Goal: Task Accomplishment & Management: Manage account settings

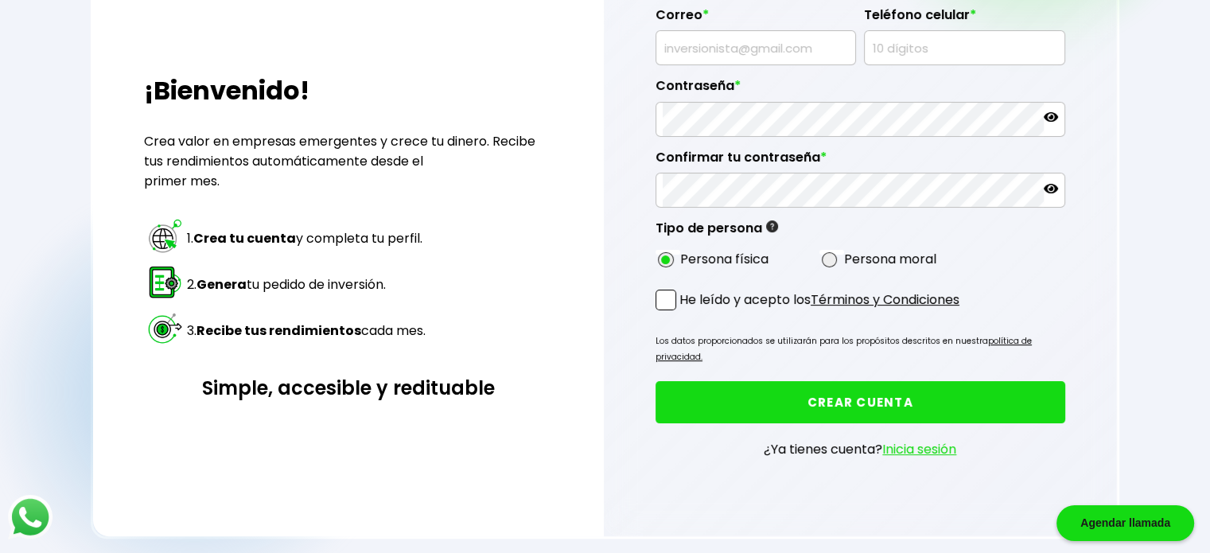
scroll to position [239, 0]
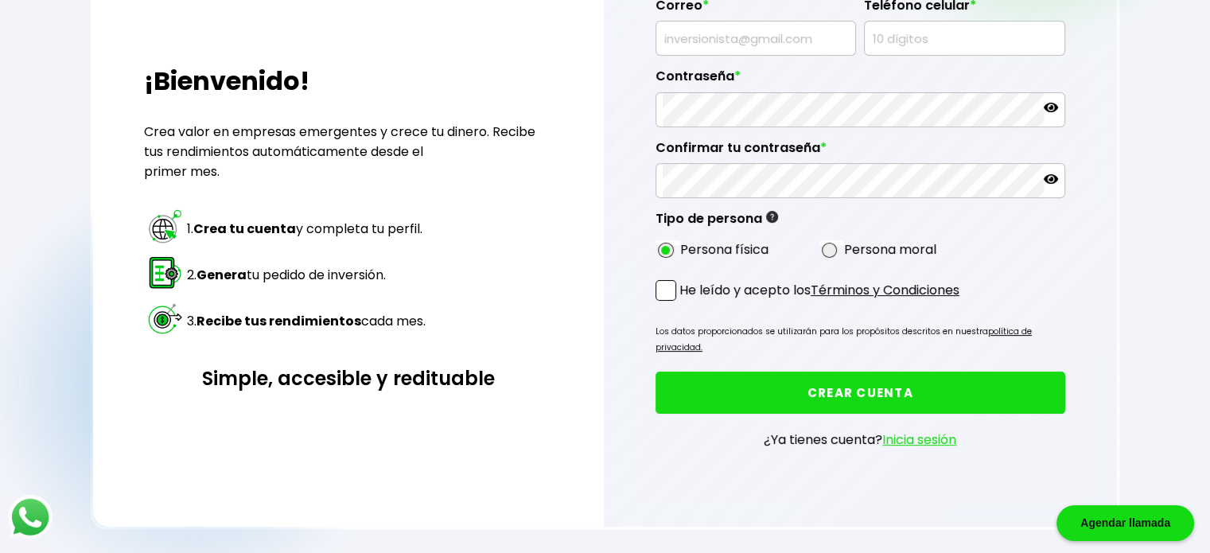
click at [605, 430] on link "Inicia sesión" at bounding box center [919, 439] width 74 height 18
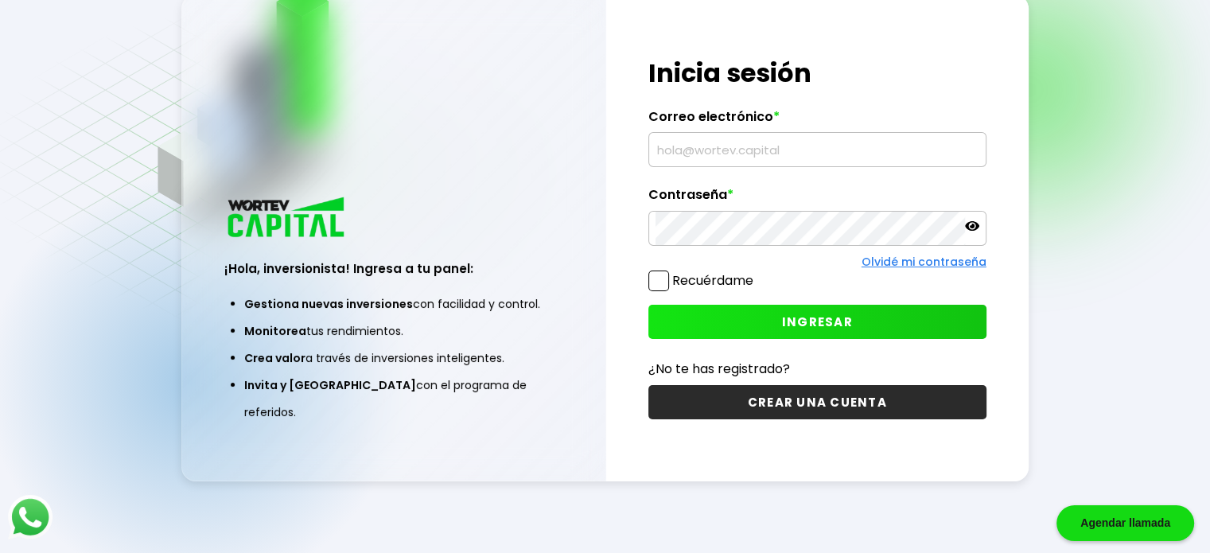
scroll to position [80, 0]
click at [605, 156] on input "text" at bounding box center [817, 149] width 324 height 33
type input "[EMAIL_ADDRESS][DOMAIN_NAME]"
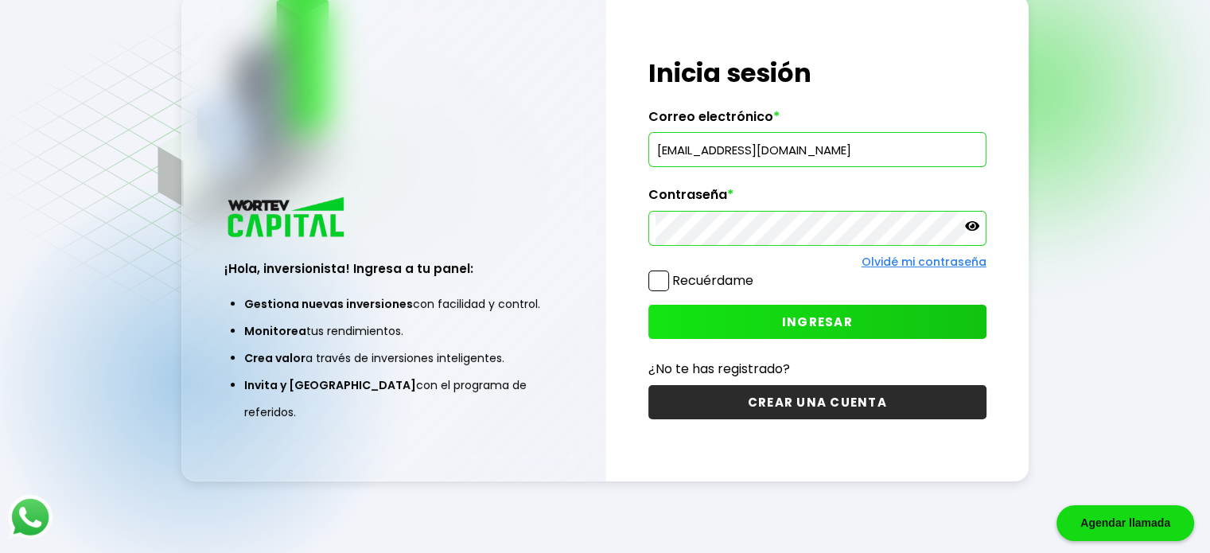
click at [605, 327] on button "INGRESAR" at bounding box center [817, 322] width 338 height 34
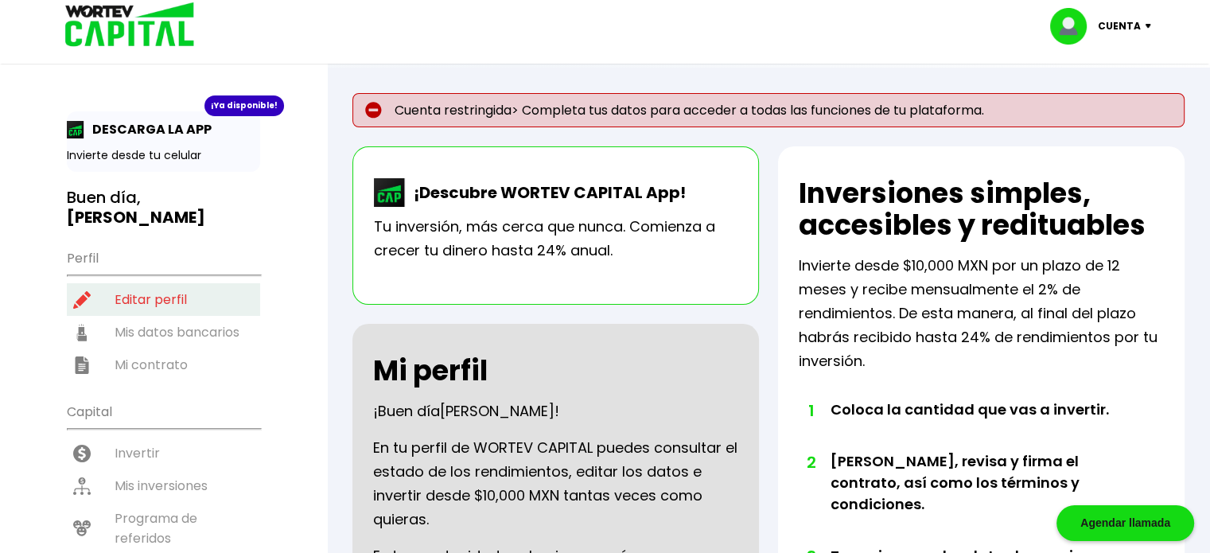
click at [121, 283] on li "Editar perfil" at bounding box center [163, 299] width 193 height 33
select select "Hombre"
select select "Licenciatura"
select select "DF"
select select "Klar Alternativos"
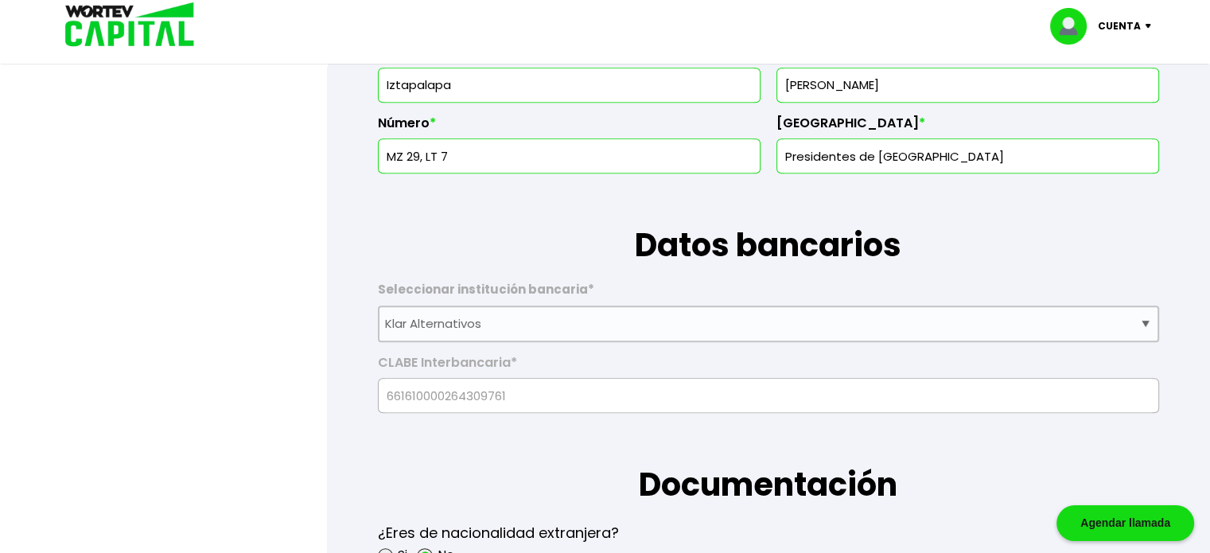
scroll to position [1034, 0]
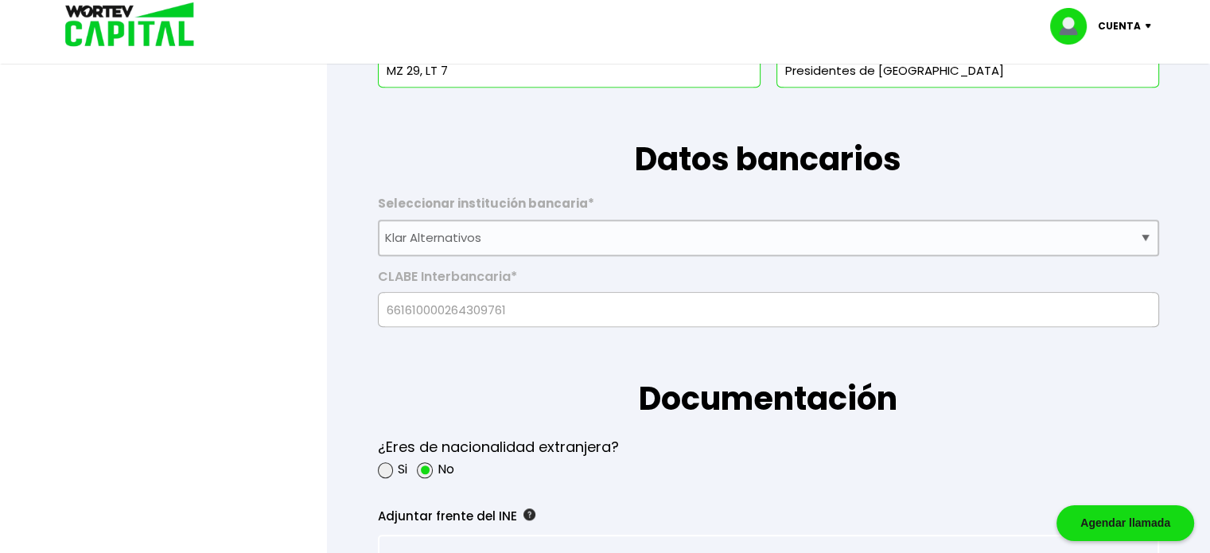
click at [605, 270] on label "CLABE Interbancaria *" at bounding box center [768, 281] width 781 height 24
drag, startPoint x: 954, startPoint y: 287, endPoint x: 827, endPoint y: 286, distance: 126.5
click at [605, 287] on label "CLABE Interbancaria *" at bounding box center [768, 281] width 781 height 24
click at [605, 286] on label "CLABE Interbancaria *" at bounding box center [768, 281] width 781 height 24
click at [605, 294] on div "CLABE Interbancaria * 661610000264309761" at bounding box center [768, 292] width 781 height 72
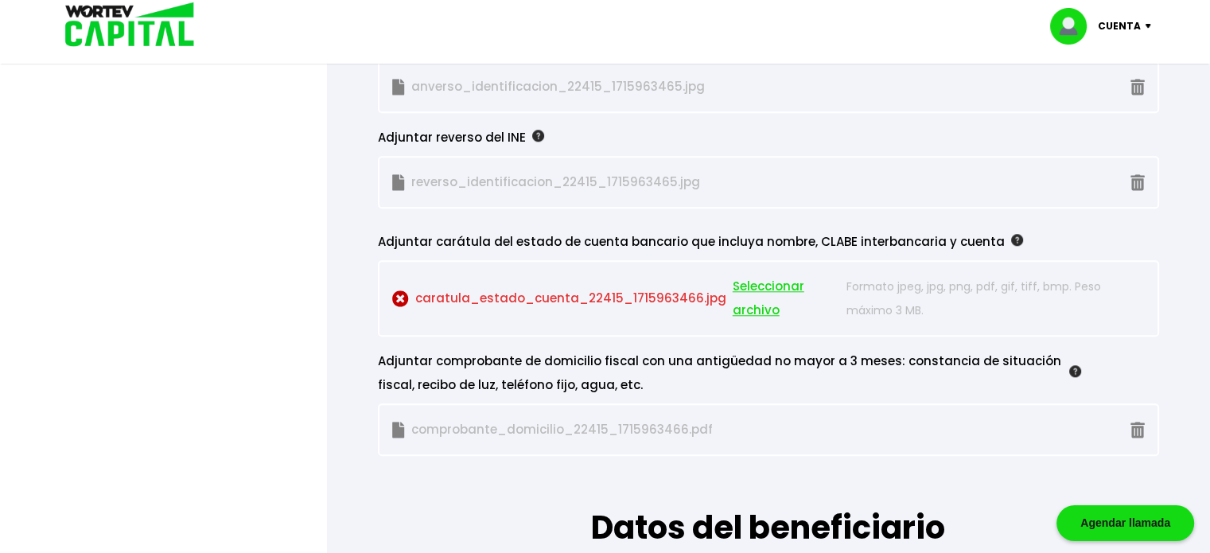
scroll to position [1511, 0]
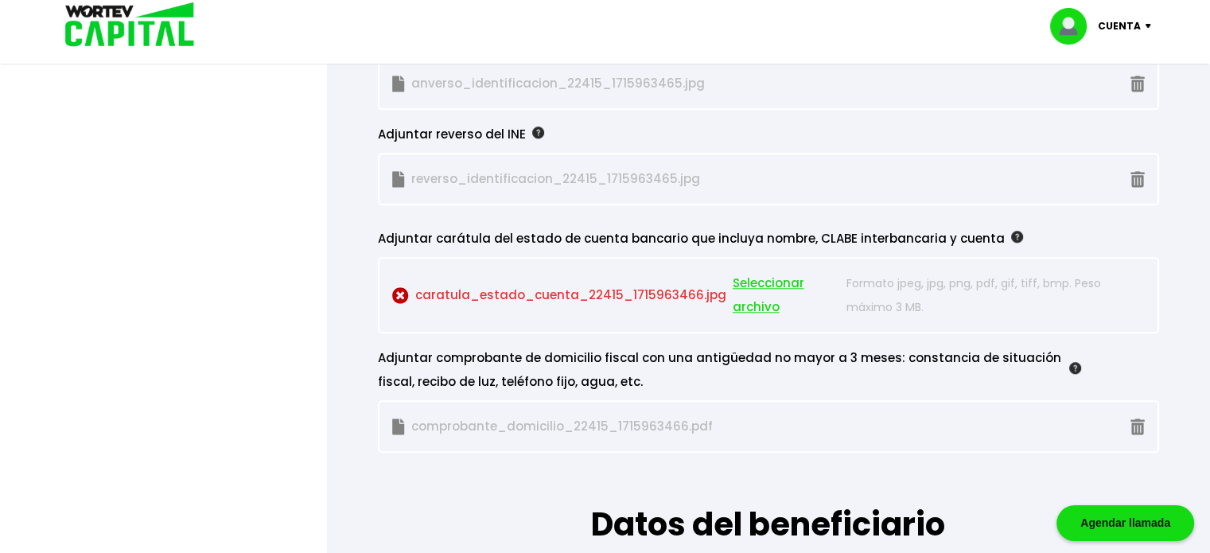
click at [393, 289] on img at bounding box center [400, 295] width 17 height 17
click at [605, 231] on img at bounding box center [1017, 237] width 12 height 12
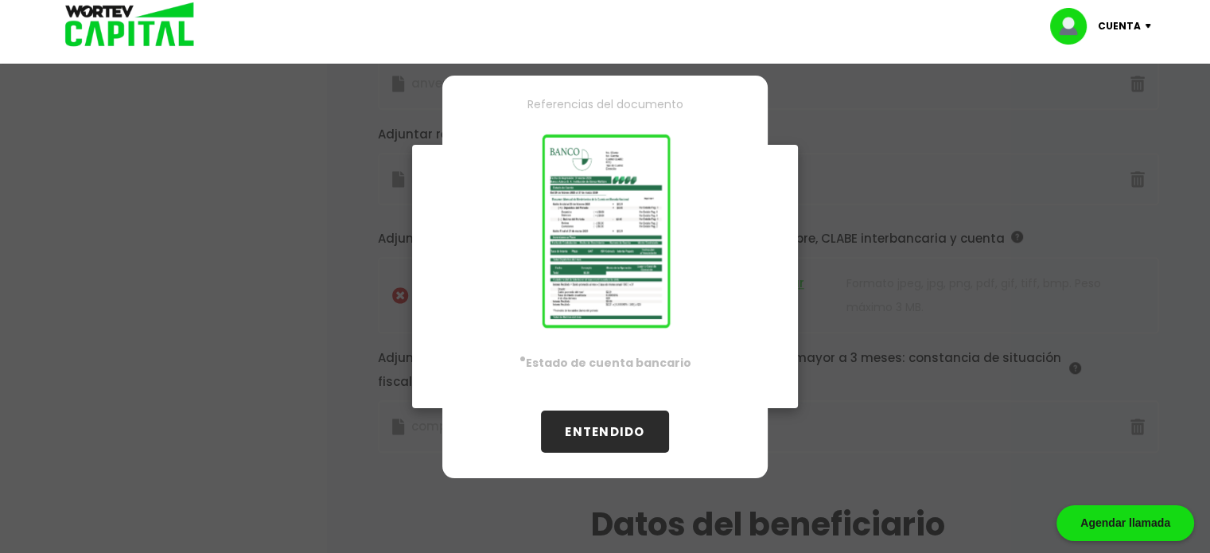
click at [605, 429] on button "ENTENDIDO" at bounding box center [604, 431] width 127 height 42
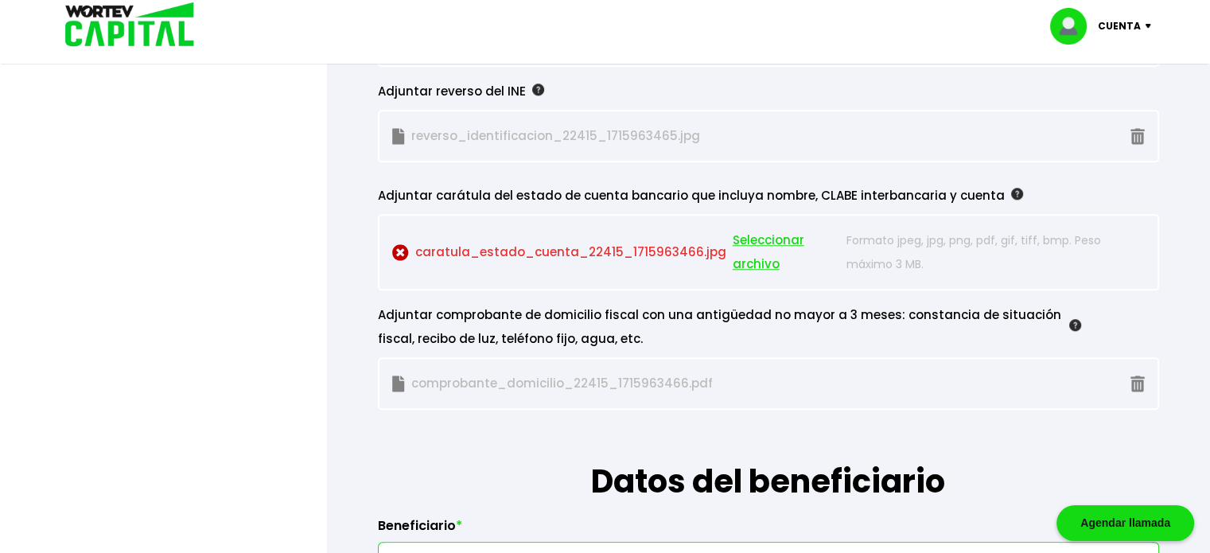
scroll to position [1591, 0]
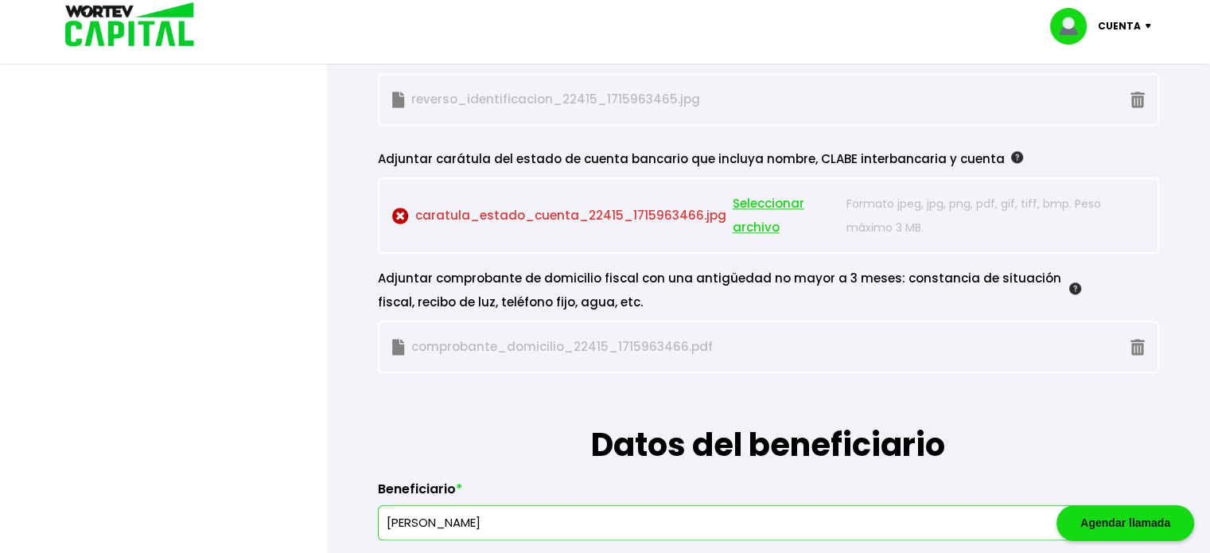
click at [605, 339] on img at bounding box center [1137, 347] width 14 height 17
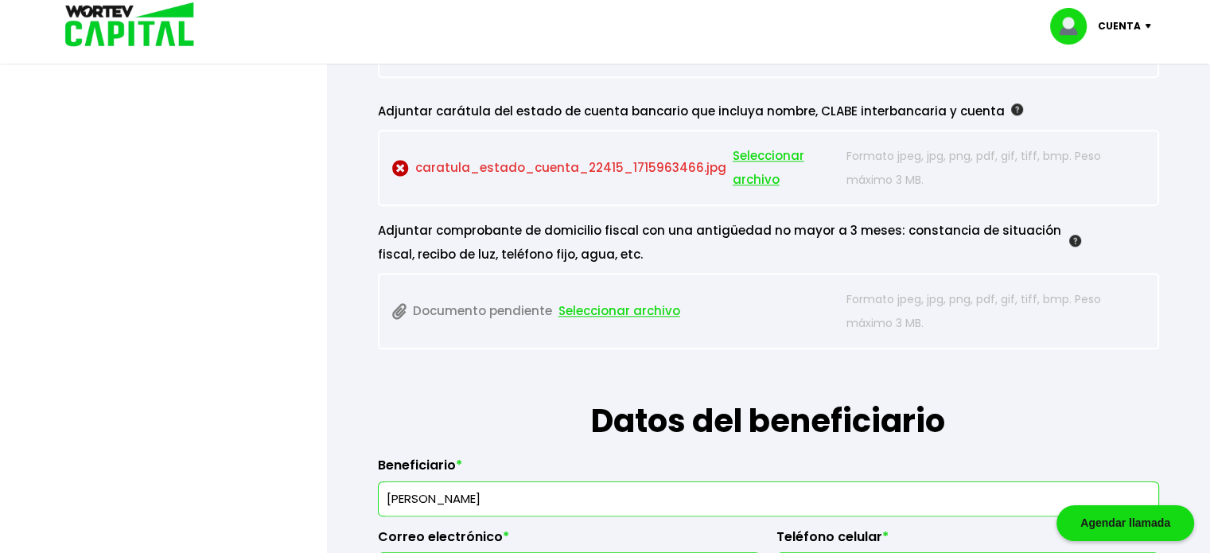
scroll to position [1647, 0]
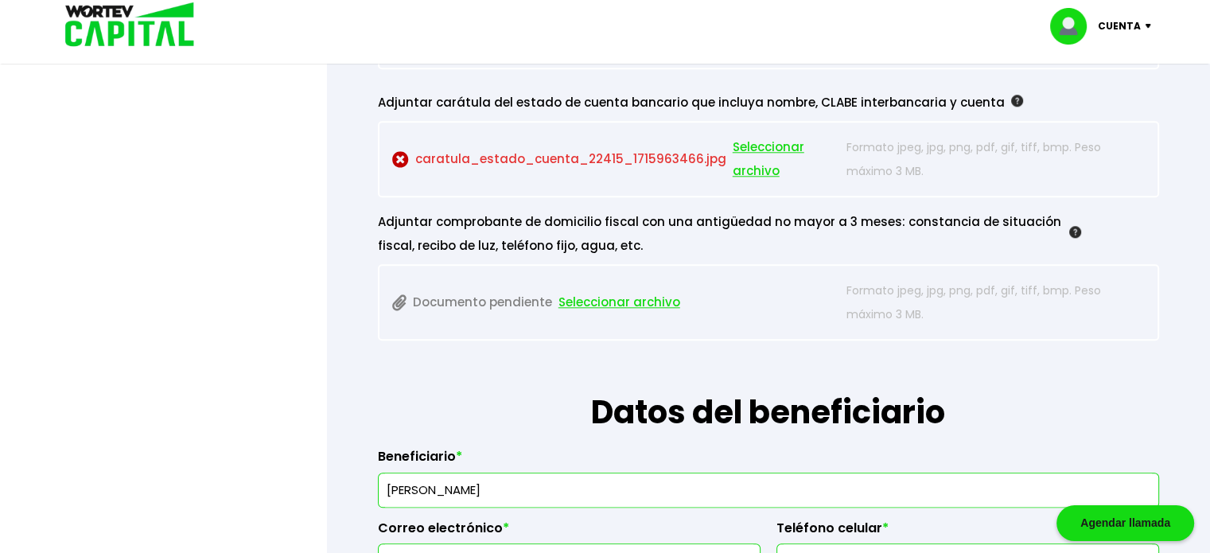
click at [401, 151] on img at bounding box center [400, 159] width 17 height 17
click at [605, 298] on span "Seleccionar archivo" at bounding box center [619, 302] width 122 height 24
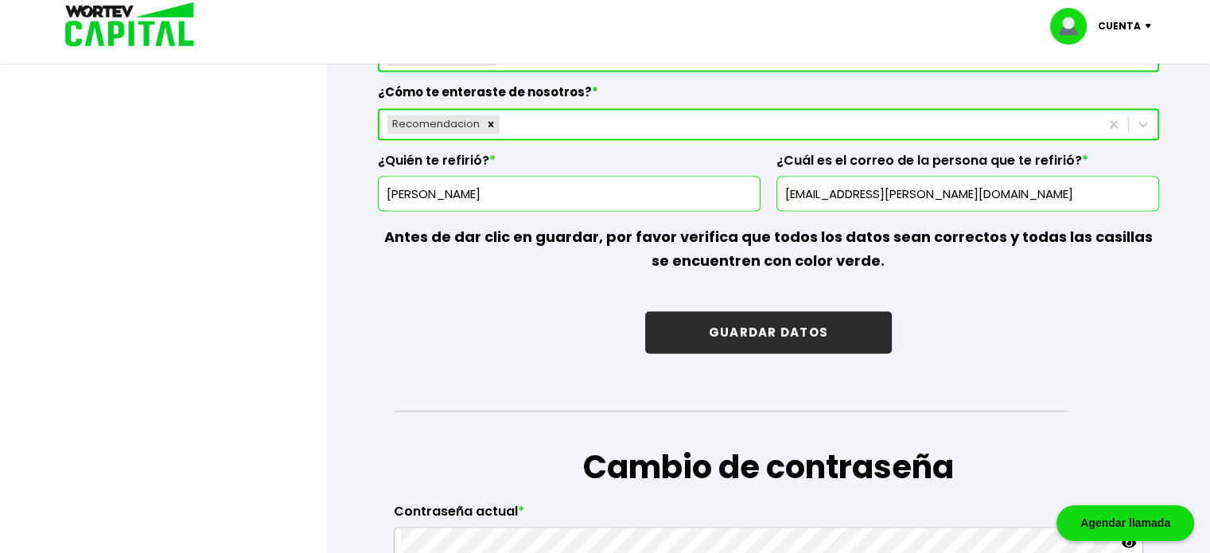
scroll to position [2442, 0]
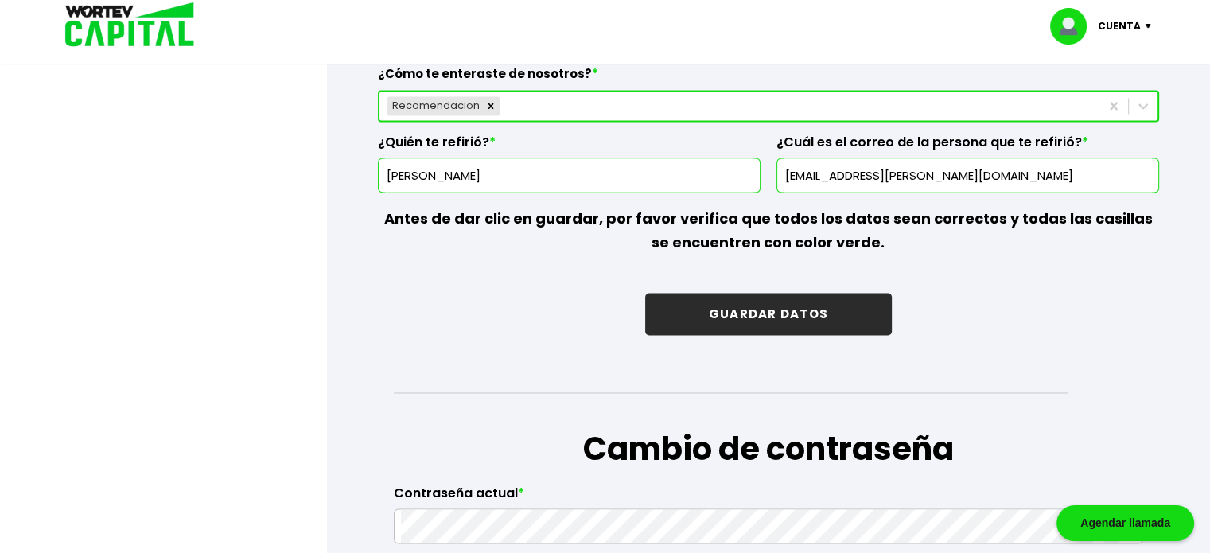
click at [605, 314] on button "GUARDAR DATOS" at bounding box center [768, 314] width 247 height 42
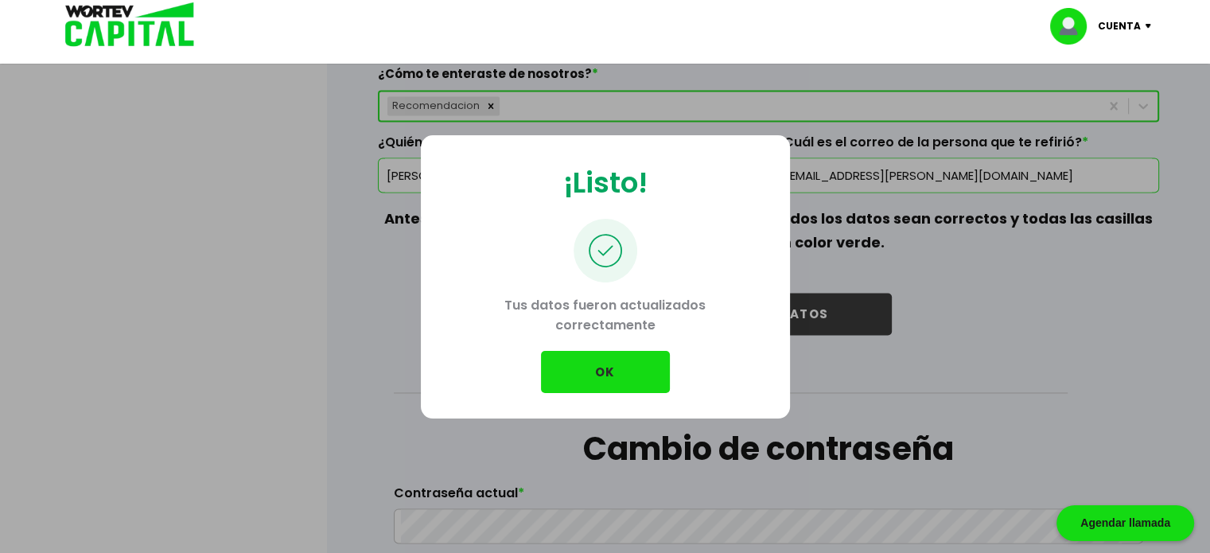
click at [605, 383] on button "OK" at bounding box center [605, 372] width 129 height 42
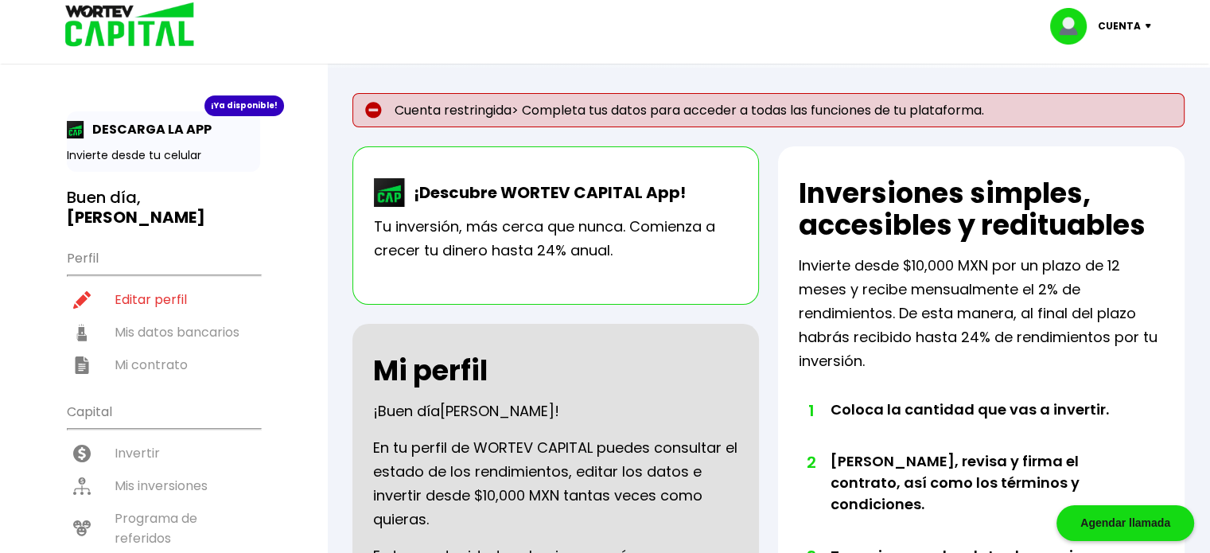
click at [605, 103] on p "Cuenta restringida> Completa tus datos para acceder a todas las funciones de tu…" at bounding box center [768, 110] width 832 height 34
click at [191, 309] on ul "Perfil Editar perfil Mis datos bancarios Mi contrato" at bounding box center [163, 310] width 193 height 141
click at [183, 309] on ul "Perfil Editar perfil Mis datos bancarios Mi contrato" at bounding box center [163, 310] width 193 height 141
click at [183, 310] on ul "Perfil Editar perfil Mis datos bancarios Mi contrato" at bounding box center [163, 310] width 193 height 141
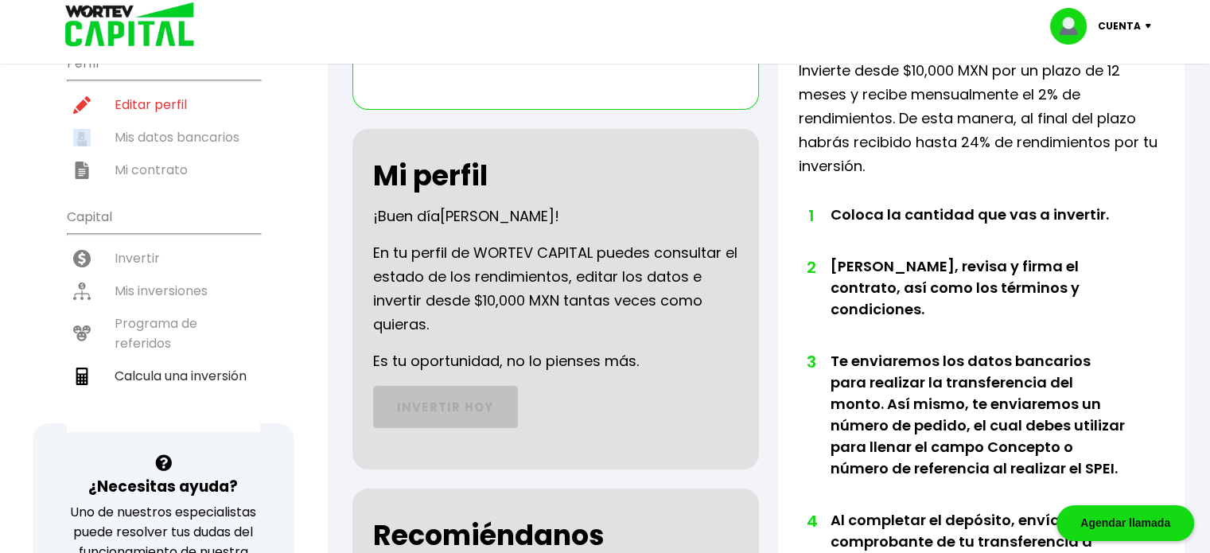
scroll to position [16, 0]
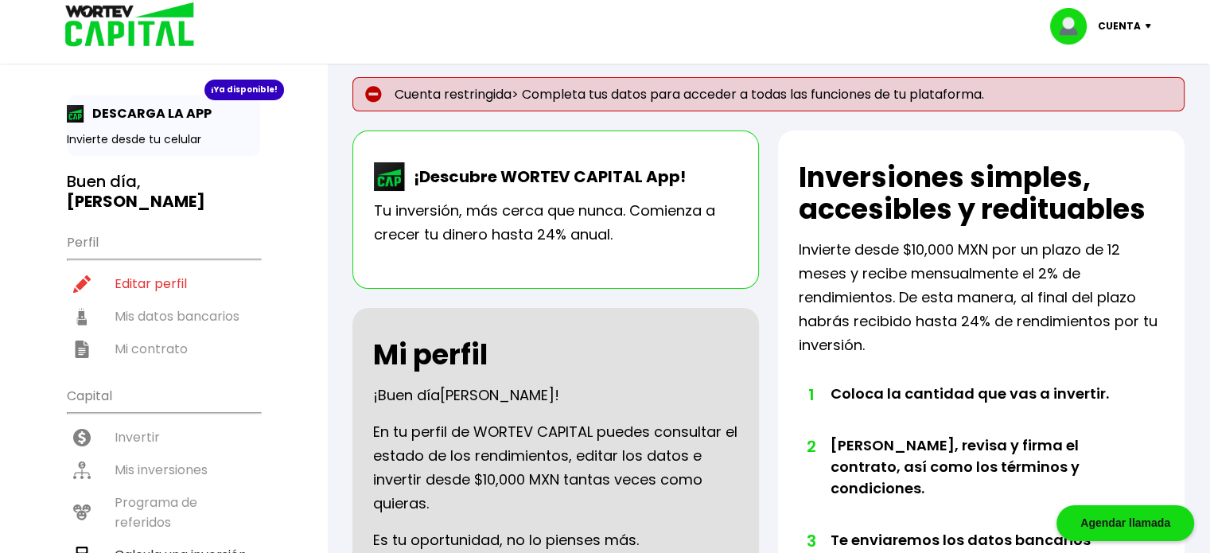
click at [499, 199] on p "Tu inversión, más cerca que nunca. Comienza a crecer tu dinero hasta 24% anual." at bounding box center [555, 223] width 363 height 48
click at [173, 267] on li "Editar perfil" at bounding box center [163, 283] width 193 height 33
select select "Hombre"
select select "Licenciatura"
select select "DF"
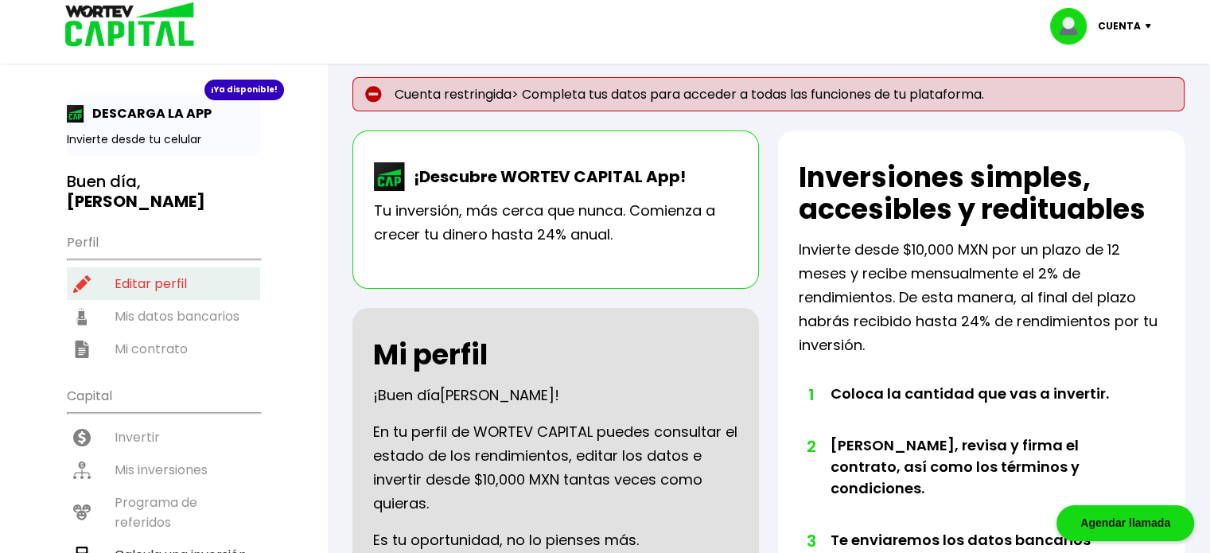
select select "Klar Alternativos"
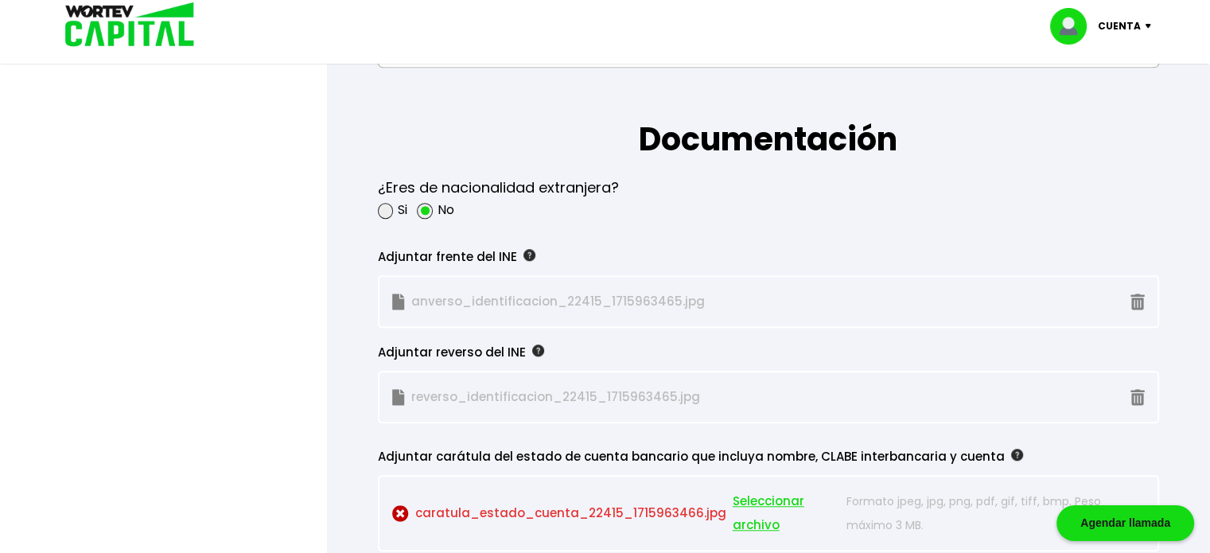
scroll to position [1431, 0]
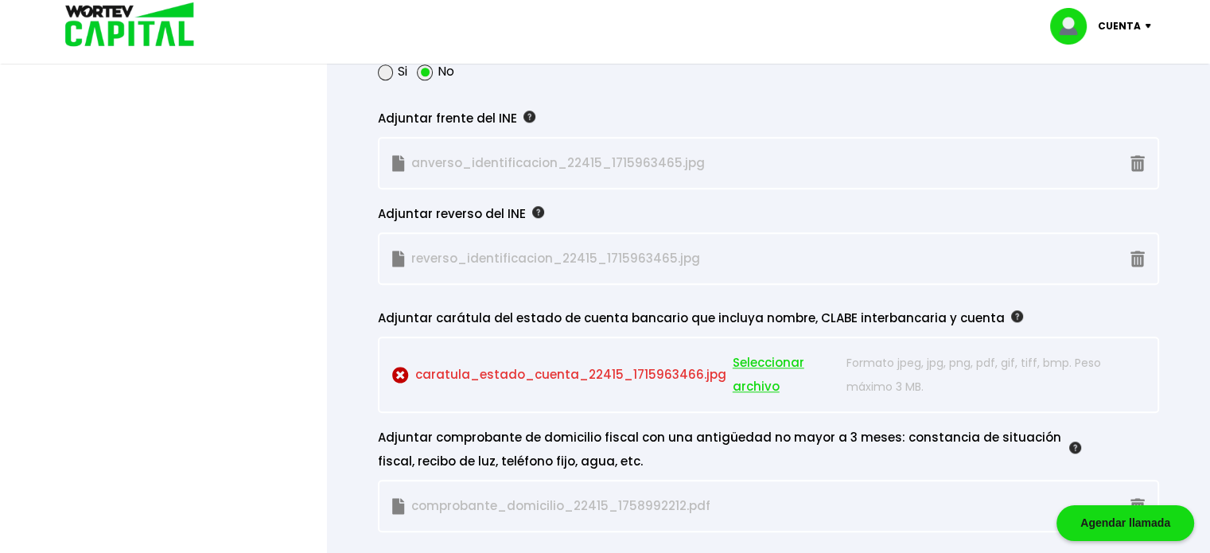
click at [605, 371] on span "Seleccionar archivo" at bounding box center [785, 375] width 107 height 48
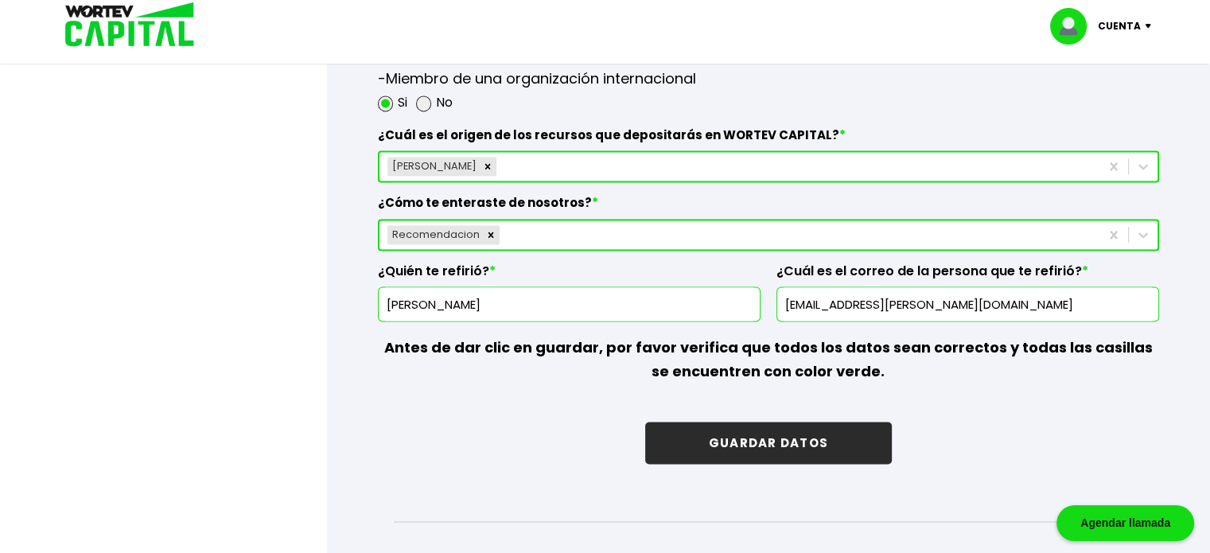
scroll to position [2465, 0]
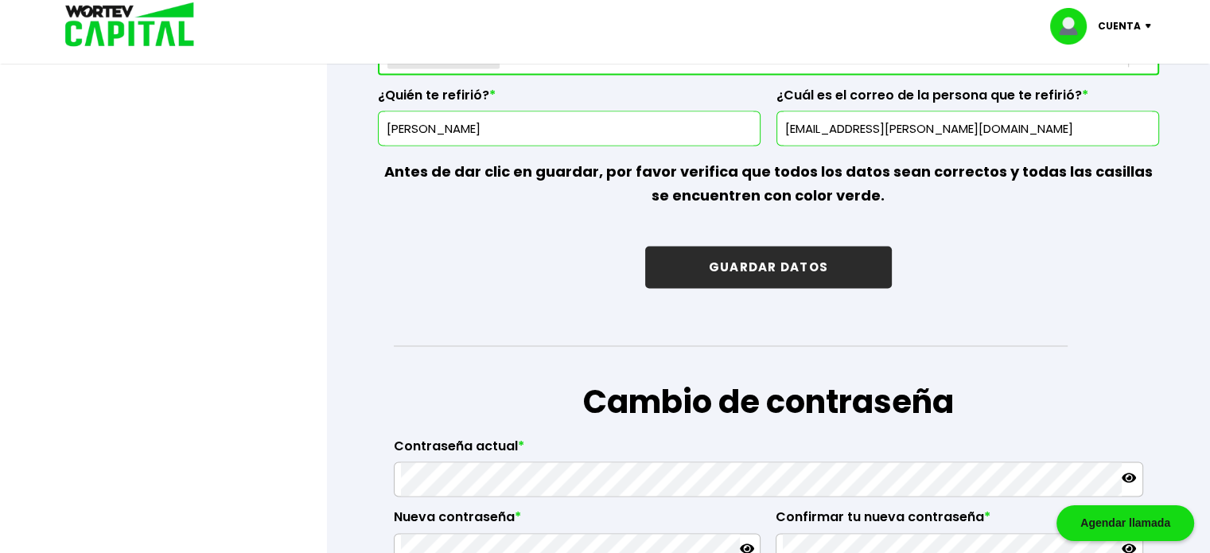
click at [605, 263] on button "GUARDAR DATOS" at bounding box center [768, 267] width 247 height 42
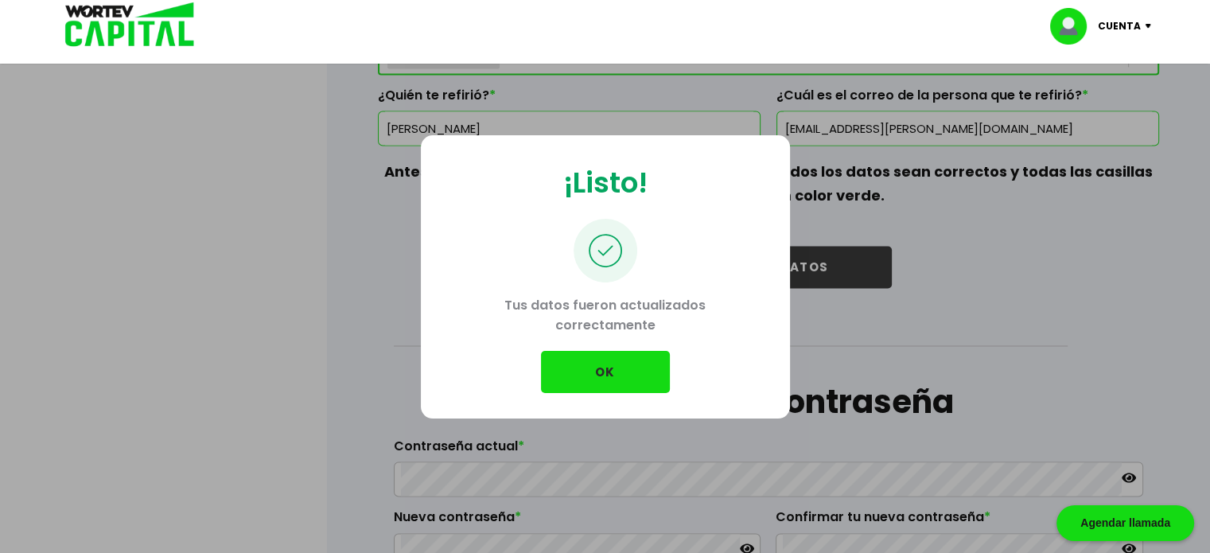
click at [605, 366] on button "OK" at bounding box center [605, 372] width 129 height 42
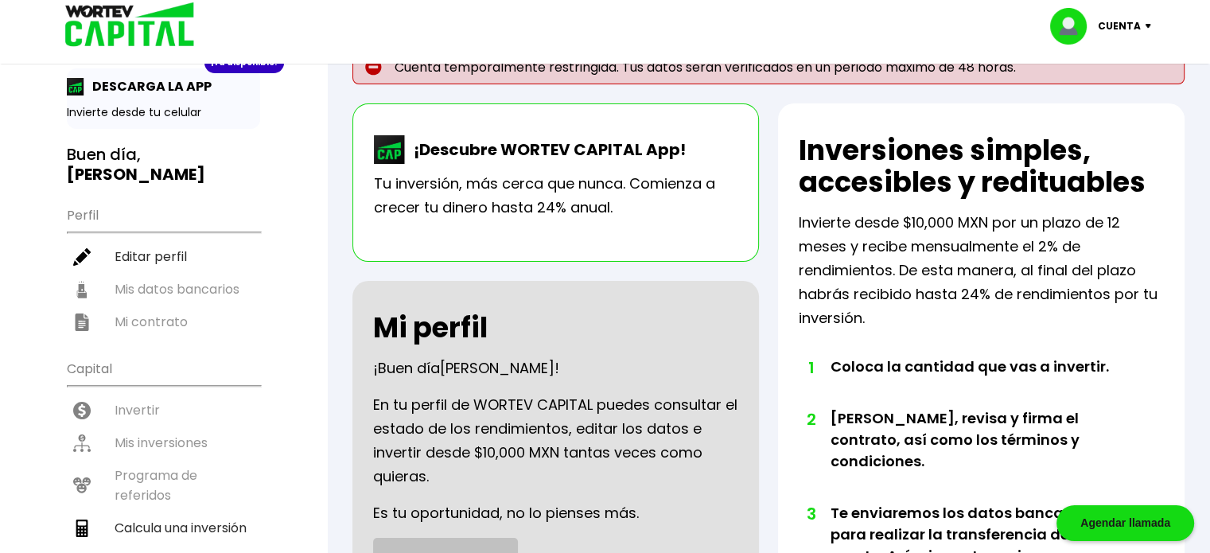
scroll to position [80, 0]
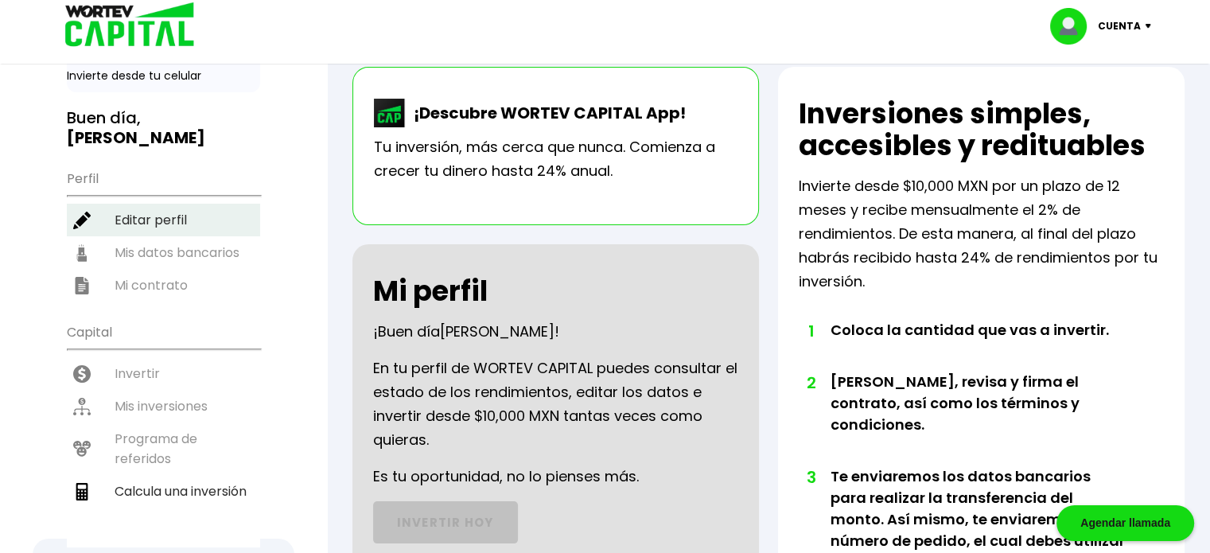
click at [167, 204] on li "Editar perfil" at bounding box center [163, 220] width 193 height 33
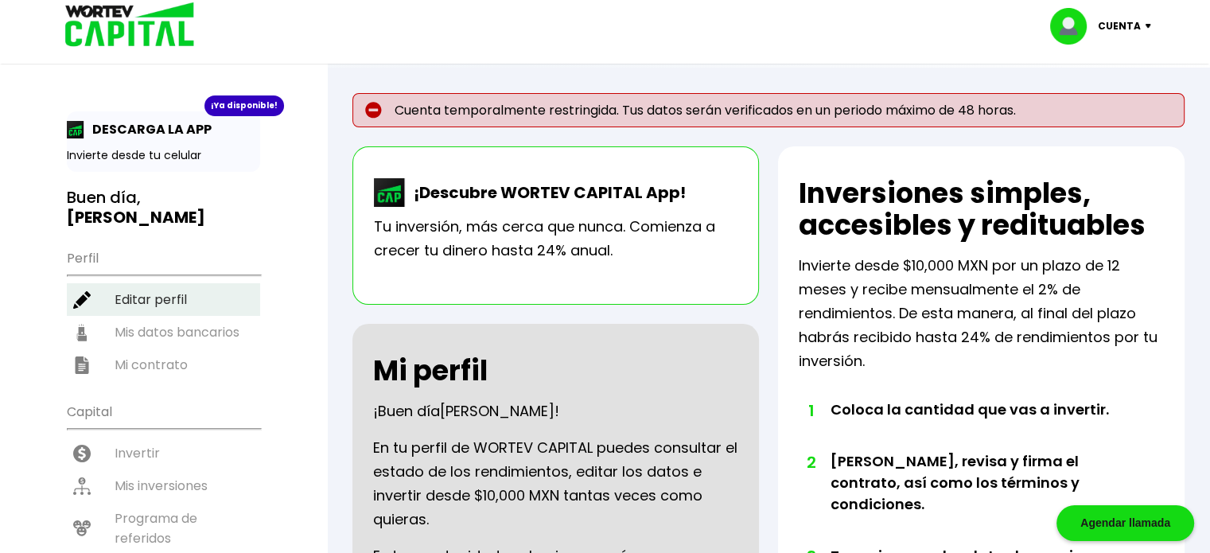
select select "Hombre"
select select "Licenciatura"
select select "DF"
select select "Klar Alternativos"
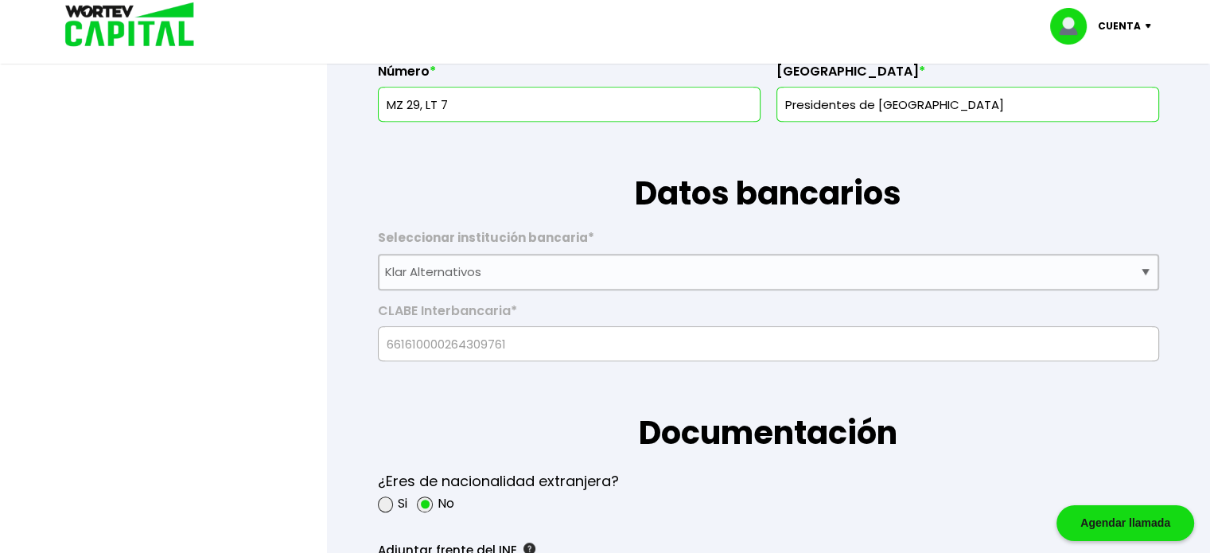
scroll to position [954, 0]
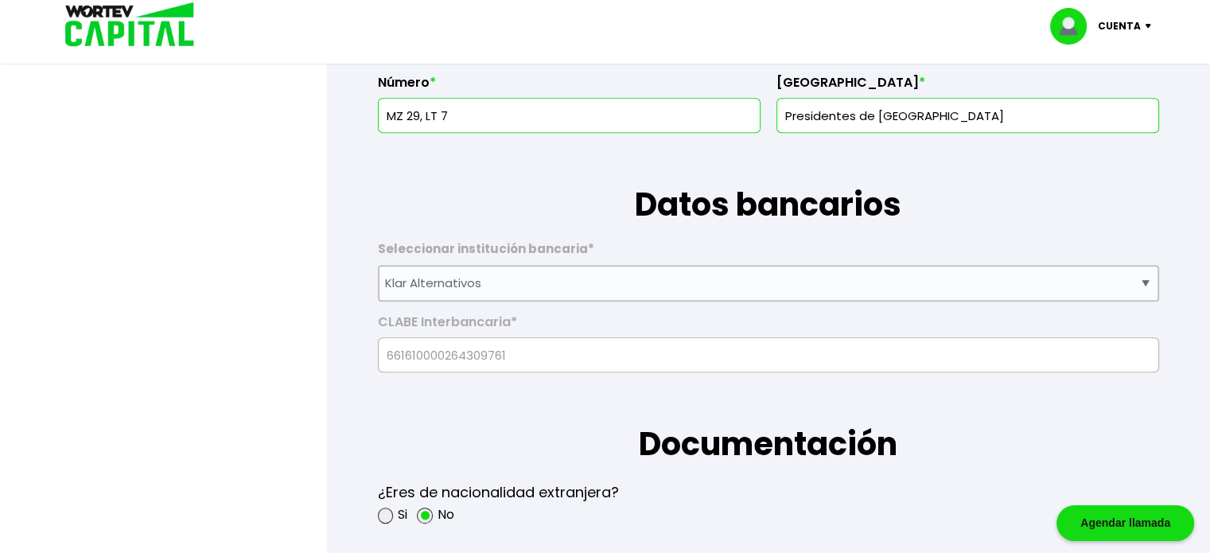
click at [605, 377] on h1 "Documentación" at bounding box center [768, 419] width 781 height 95
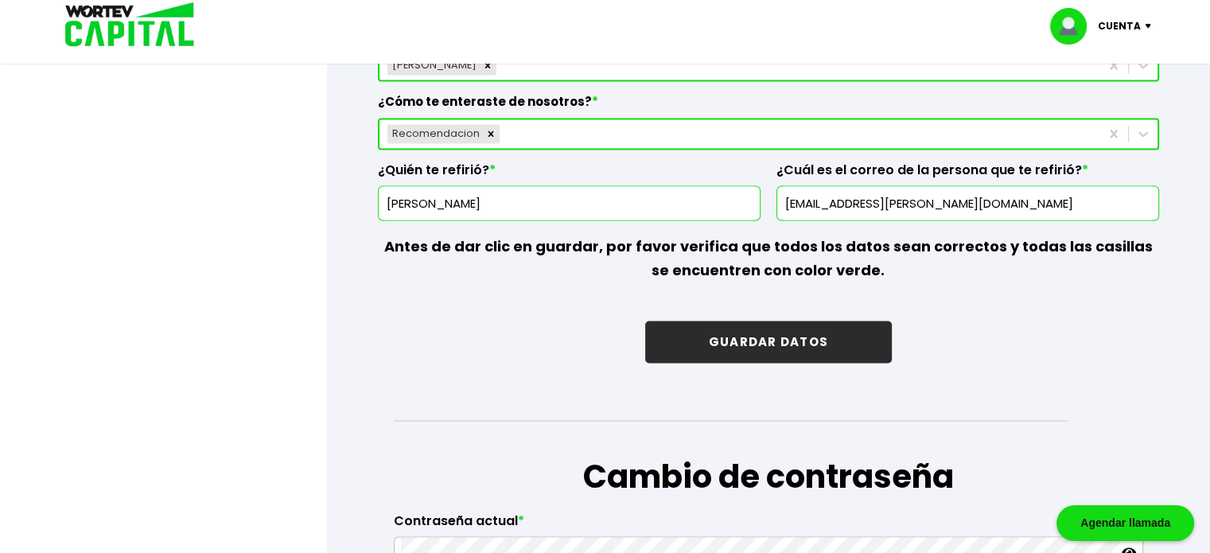
scroll to position [2360, 0]
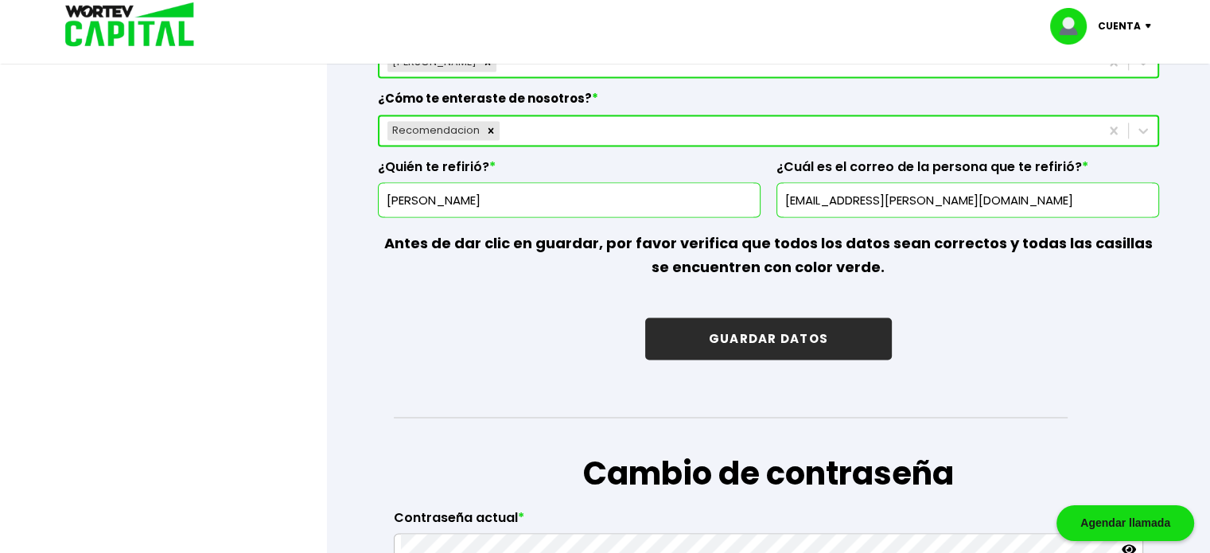
click at [605, 33] on p "Cuenta" at bounding box center [1118, 26] width 43 height 24
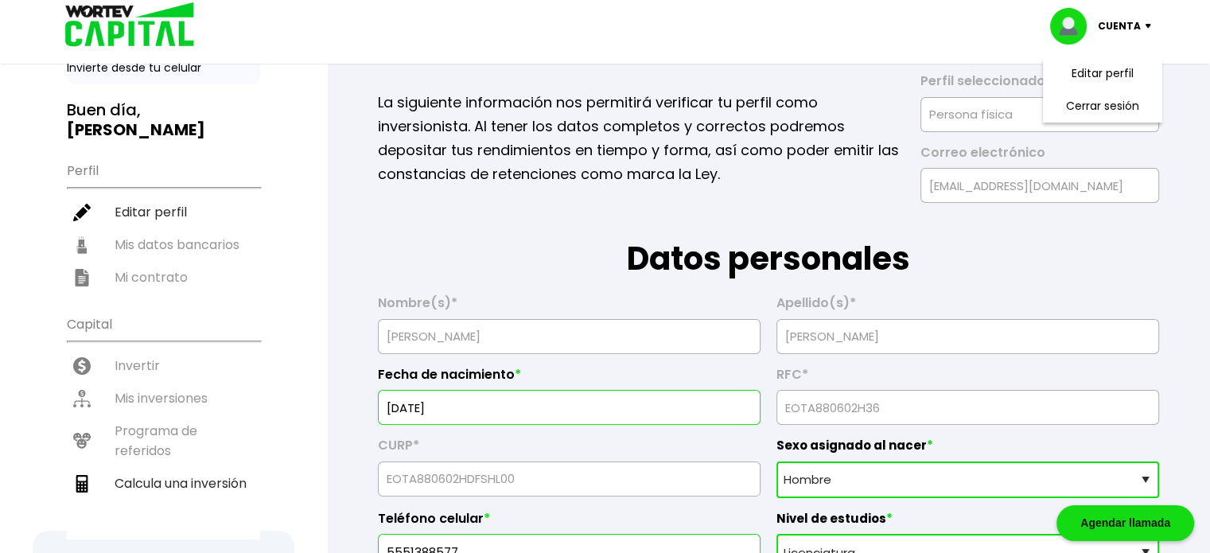
scroll to position [53, 0]
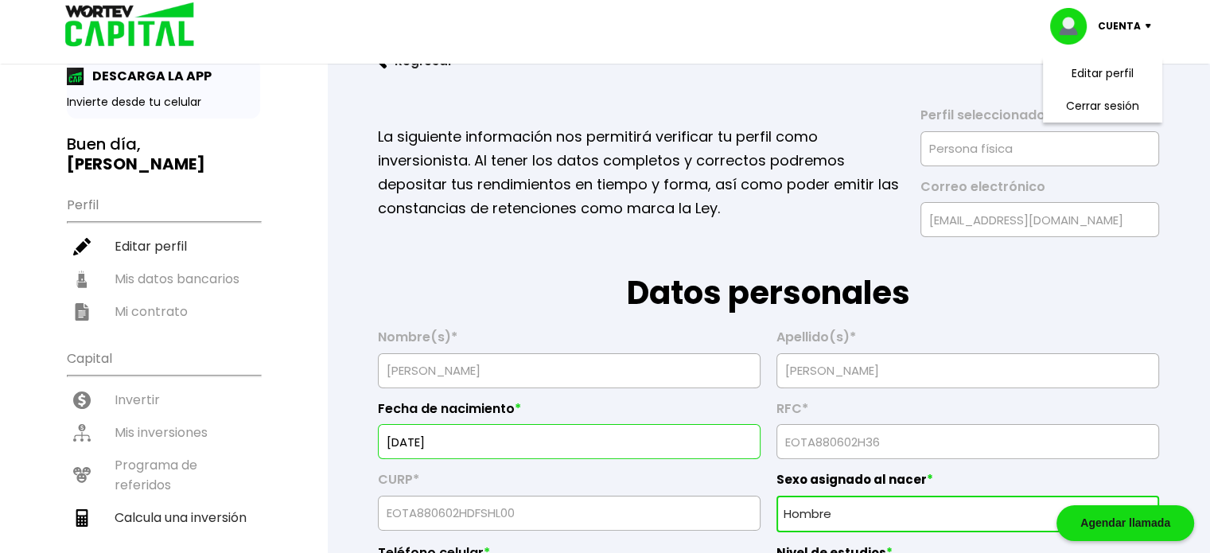
click at [169, 260] on ul "Perfil Editar perfil Mis datos bancarios Mi contrato" at bounding box center [163, 257] width 193 height 141
click at [166, 258] on ul "Perfil Editar perfil Mis datos bancarios Mi contrato" at bounding box center [163, 257] width 193 height 141
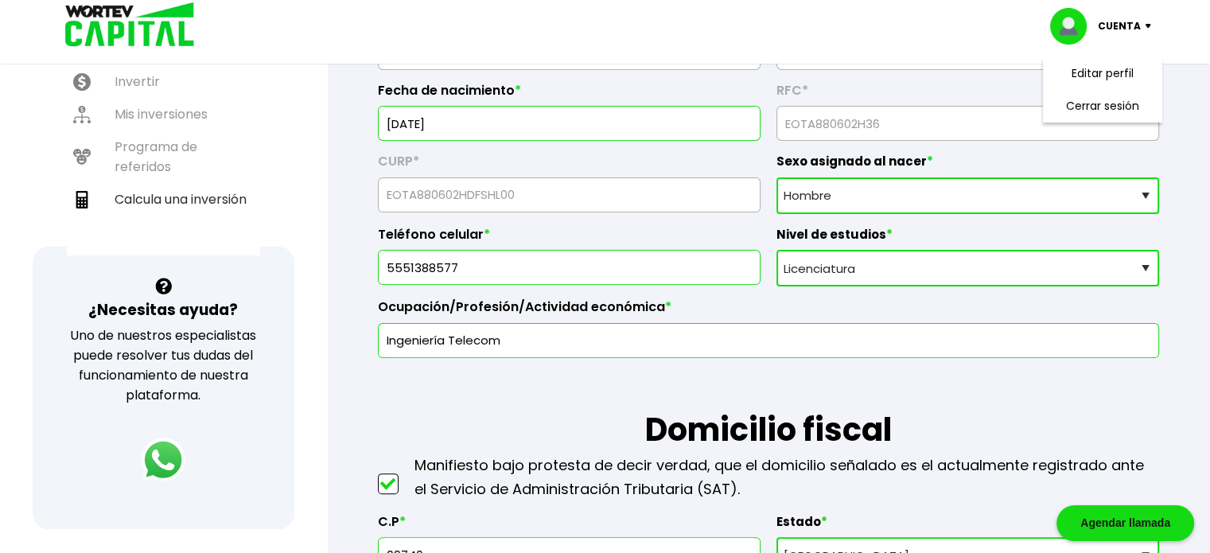
scroll to position [0, 0]
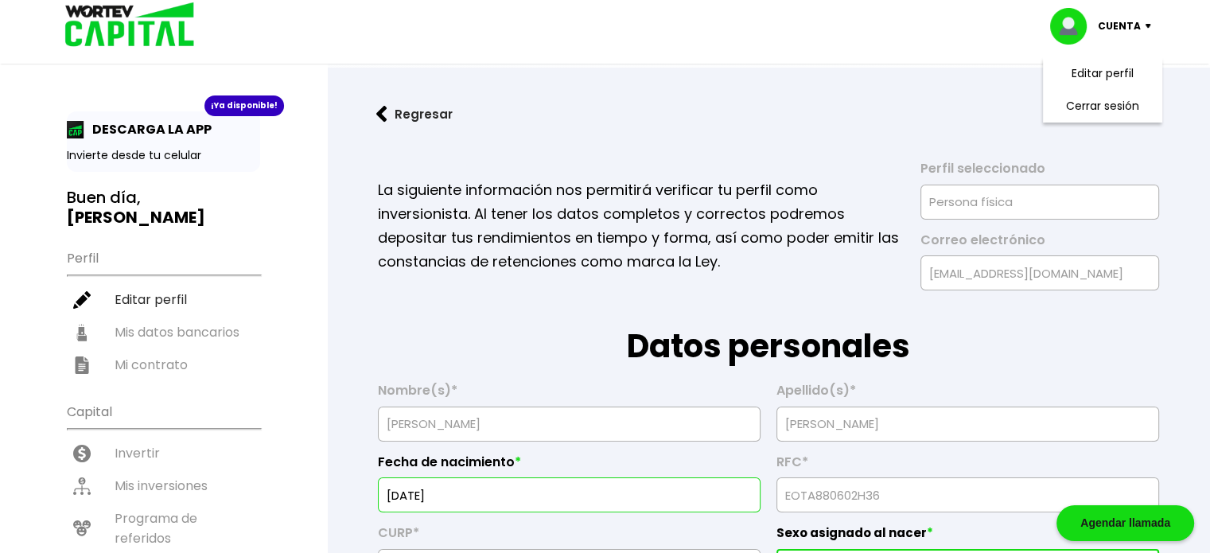
click at [80, 241] on ul "Perfil Editar perfil Mis datos bancarios Mi contrato" at bounding box center [163, 310] width 193 height 141
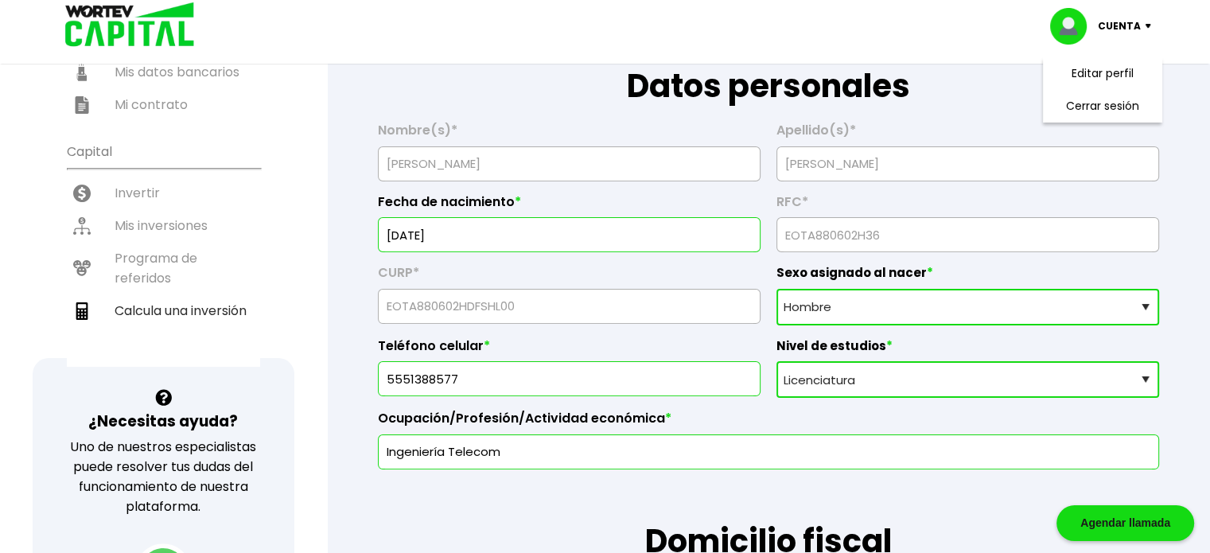
scroll to position [557, 0]
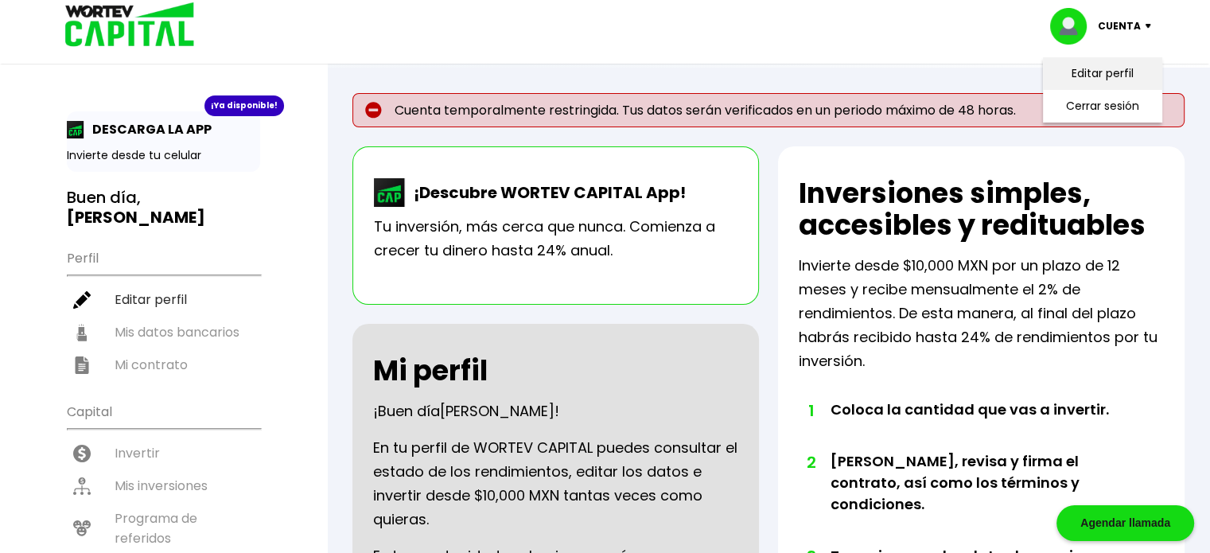
click at [605, 77] on link "Editar perfil" at bounding box center [1102, 73] width 62 height 17
select select "Hombre"
select select "Licenciatura"
select select "DF"
select select "Klar Alternativos"
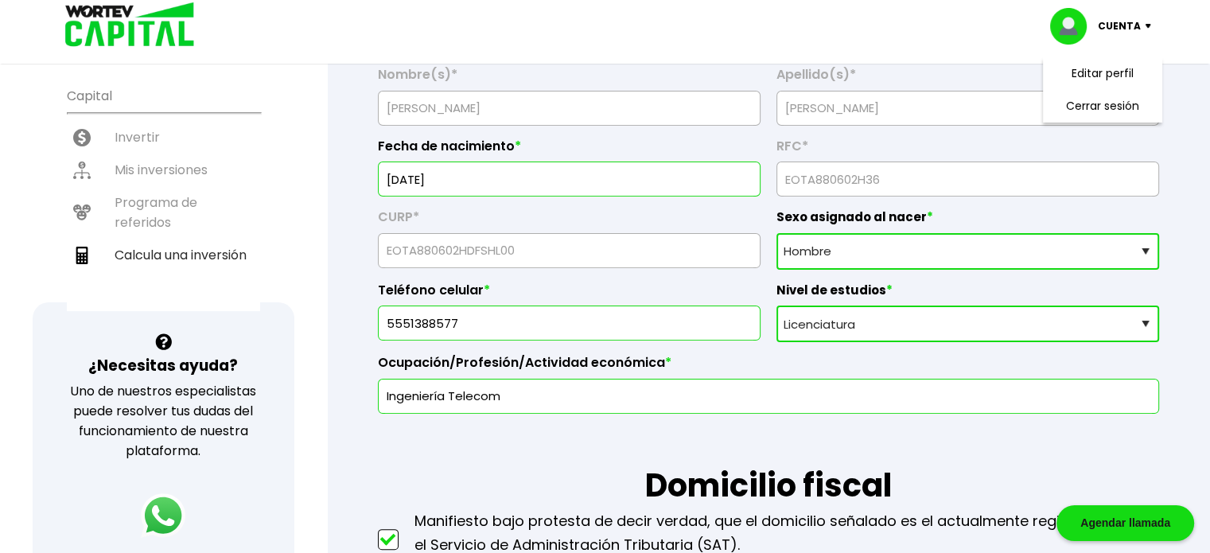
scroll to position [318, 0]
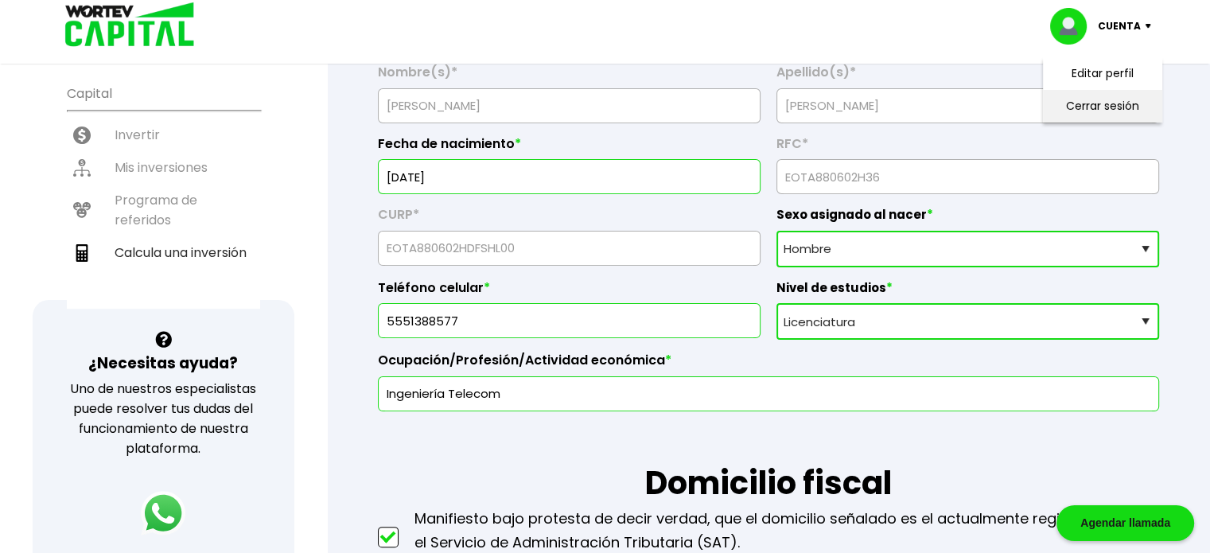
click at [605, 114] on li "Cerrar sesión" at bounding box center [1102, 106] width 127 height 33
